Goal: Navigation & Orientation: Find specific page/section

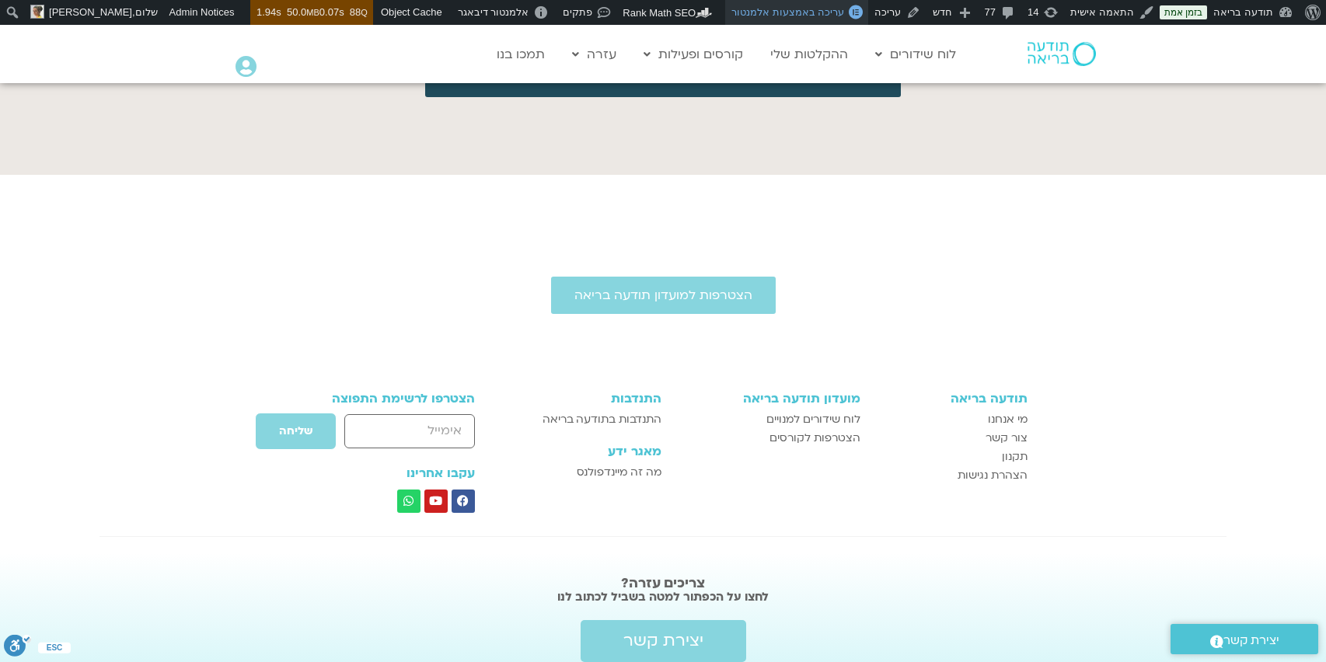
scroll to position [7346, 0]
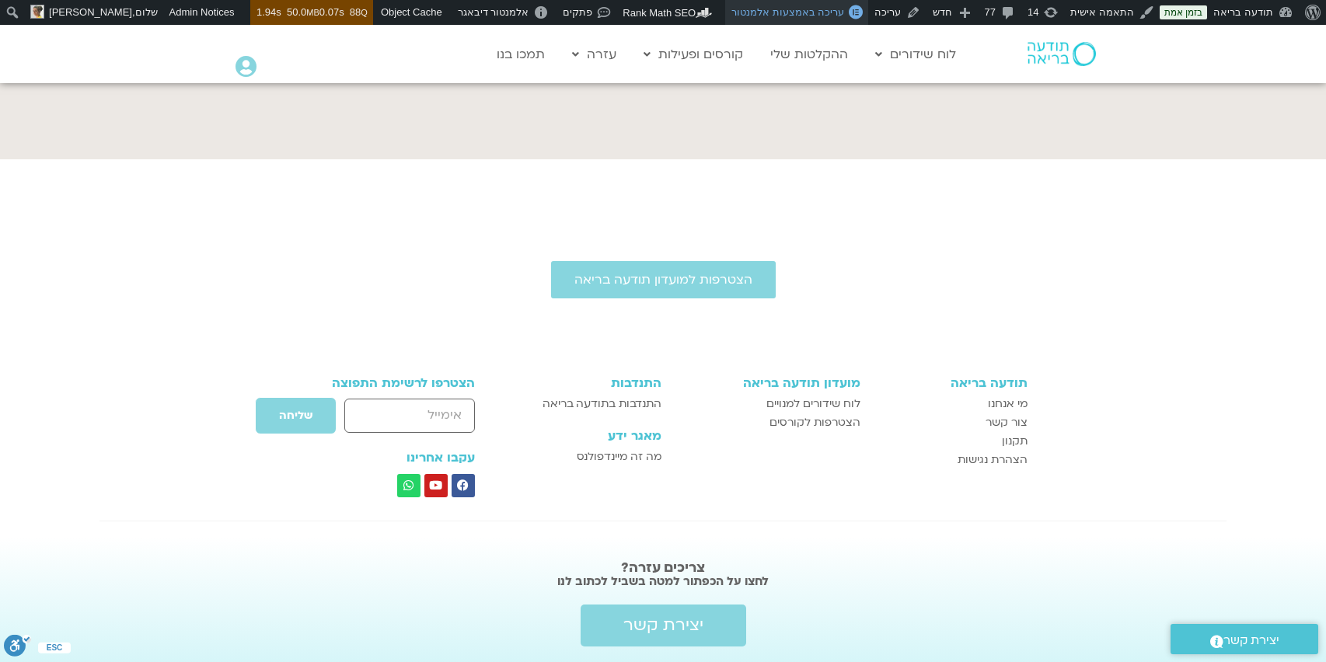
click at [815, 11] on span "עריכה באמצעות אלמנטור" at bounding box center [787, 12] width 113 height 12
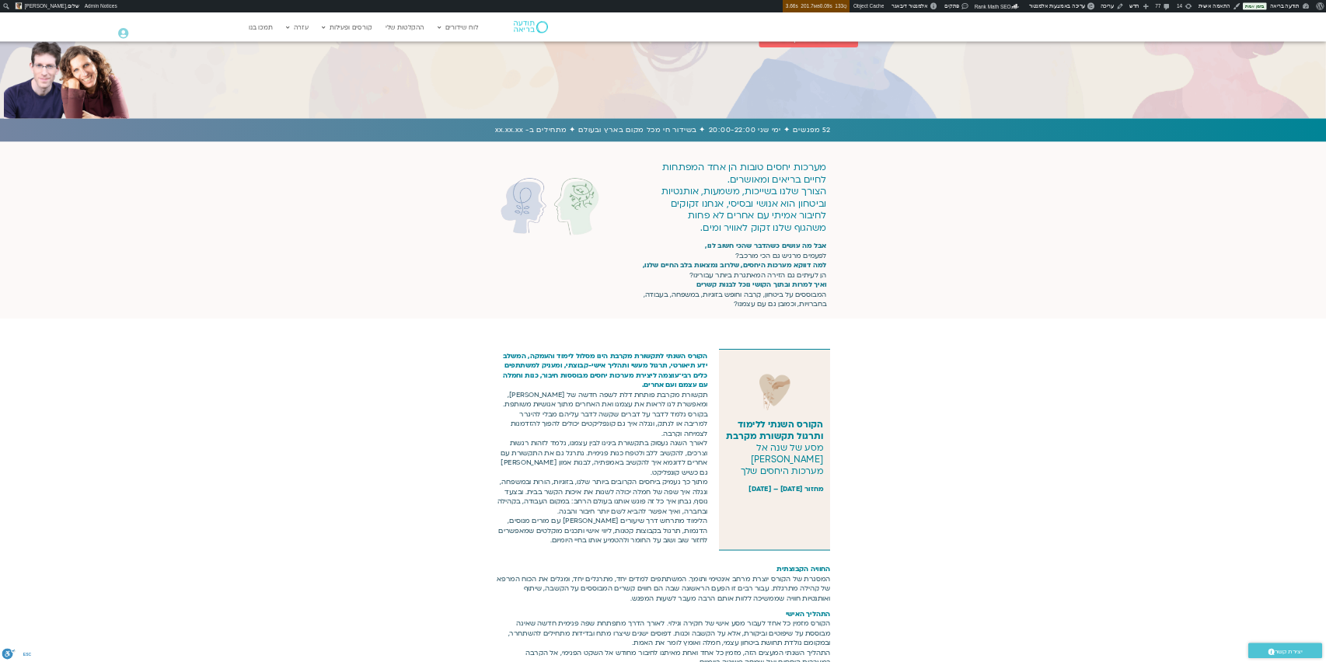
scroll to position [260, 0]
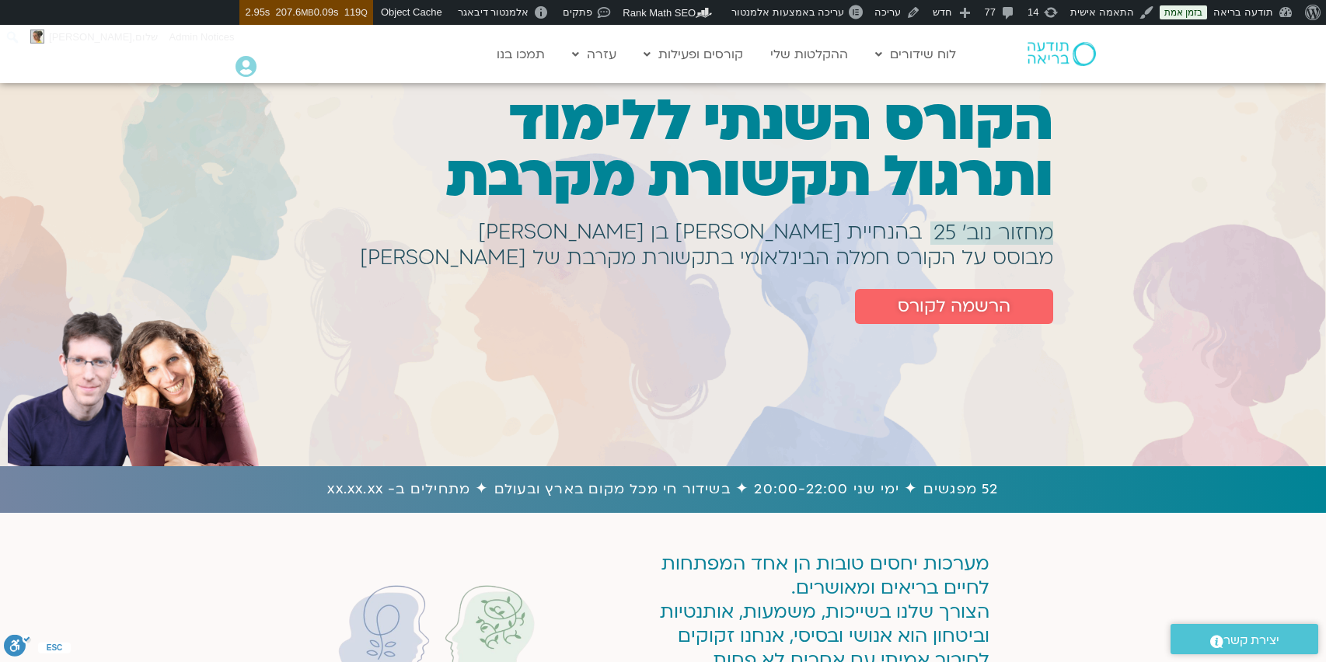
scroll to position [32, 0]
